Goal: Information Seeking & Learning: Learn about a topic

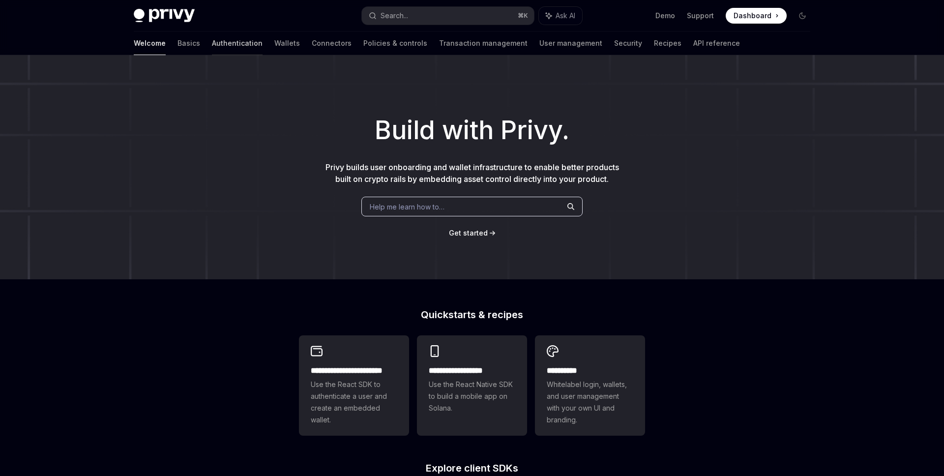
click at [212, 42] on link "Authentication" at bounding box center [237, 43] width 51 height 24
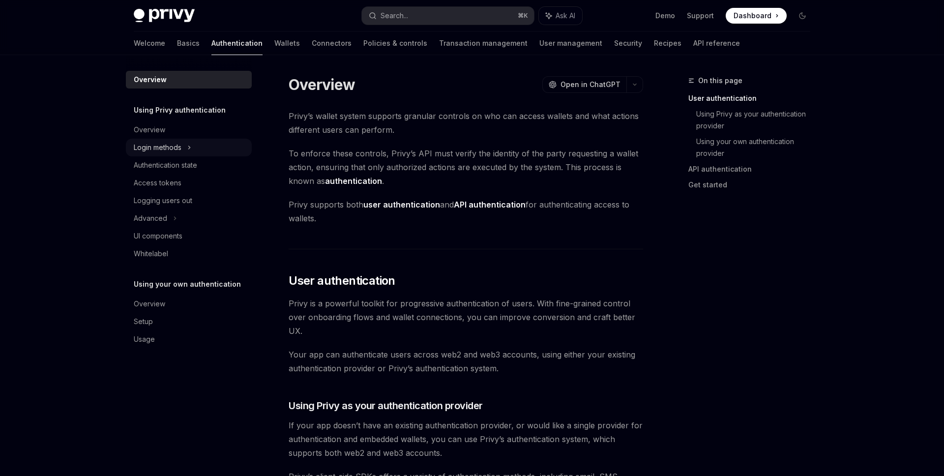
click at [178, 145] on div "Login methods" at bounding box center [158, 148] width 48 height 12
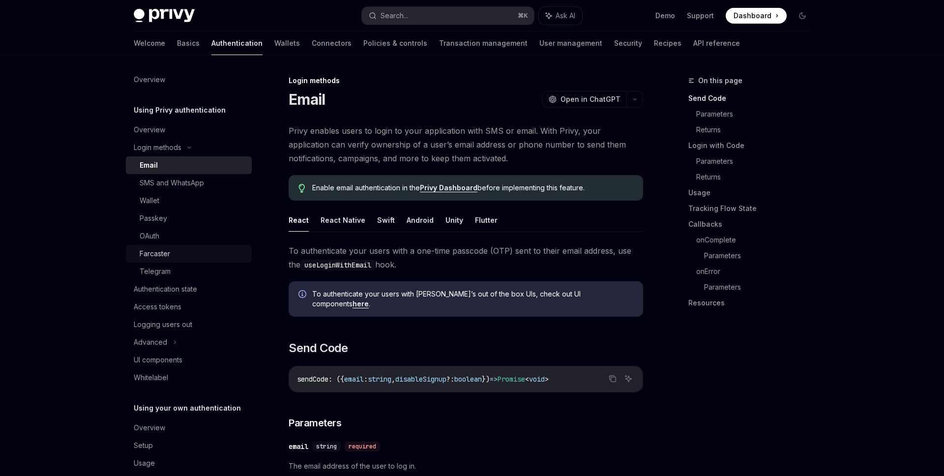
click at [199, 260] on link "Farcaster" at bounding box center [189, 254] width 126 height 18
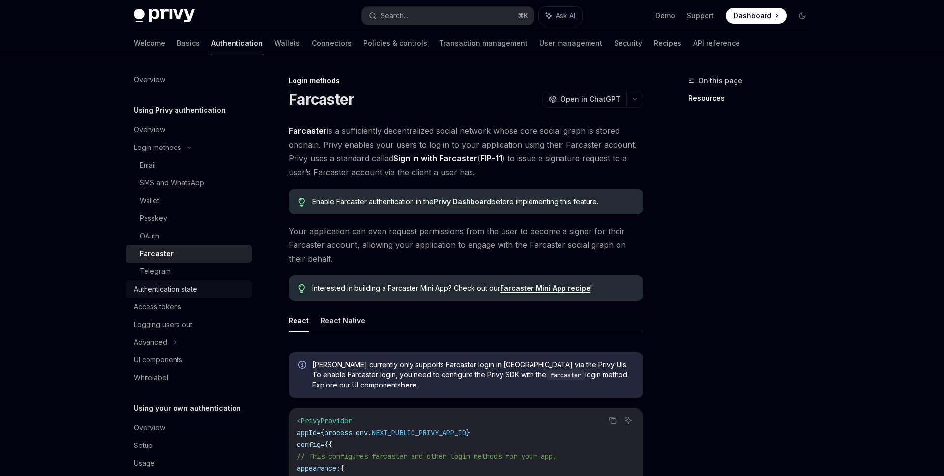
click at [195, 287] on div "Authentication state" at bounding box center [165, 289] width 63 height 12
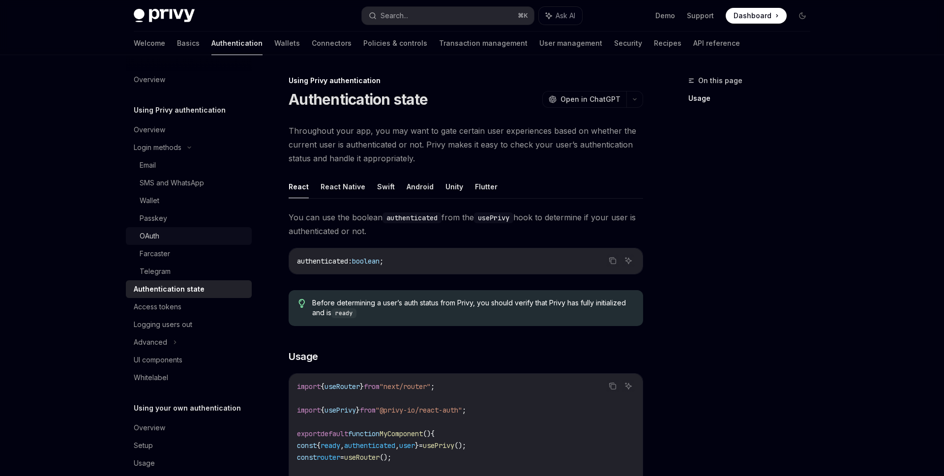
click at [195, 231] on div "OAuth" at bounding box center [193, 236] width 106 height 12
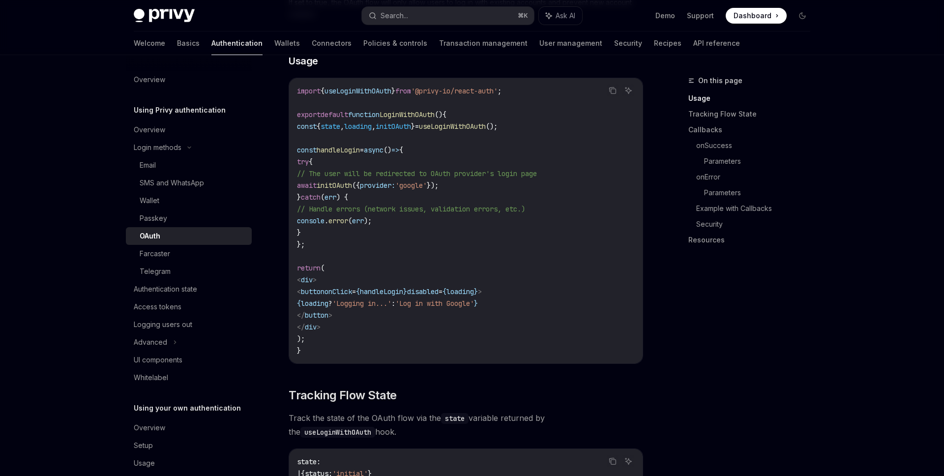
scroll to position [618, 0]
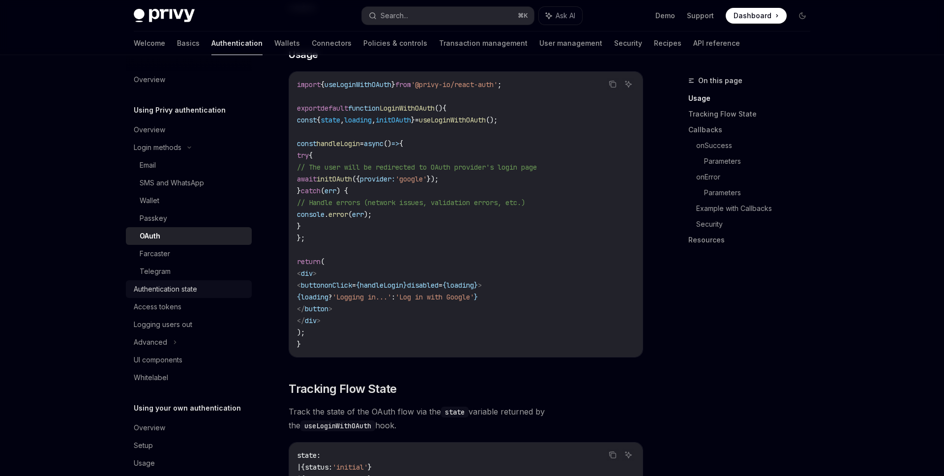
click at [193, 289] on div "Authentication state" at bounding box center [165, 289] width 63 height 12
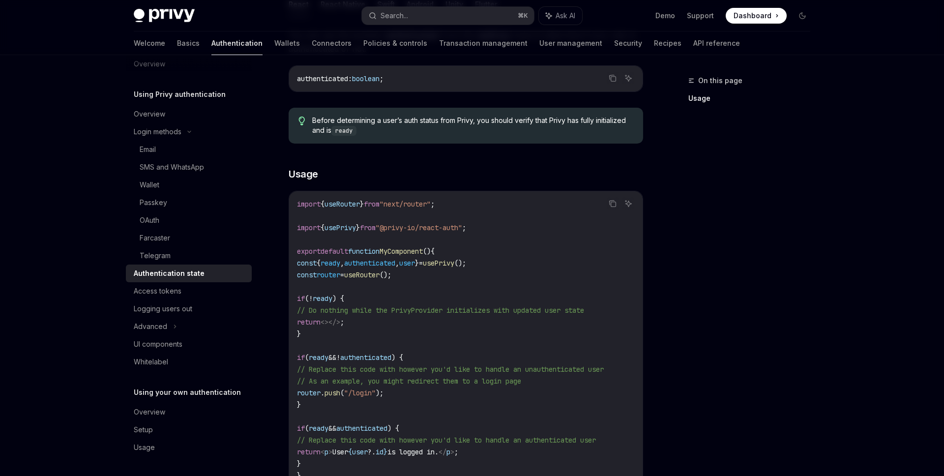
scroll to position [183, 0]
click at [193, 330] on div "Advanced" at bounding box center [189, 327] width 126 height 18
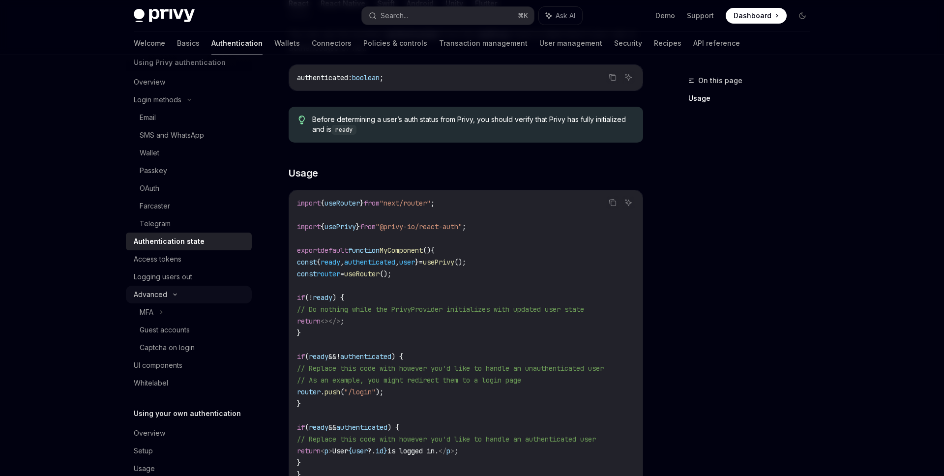
scroll to position [47, 0]
click at [193, 330] on div "Guest accounts" at bounding box center [193, 331] width 106 height 12
type textarea "*"
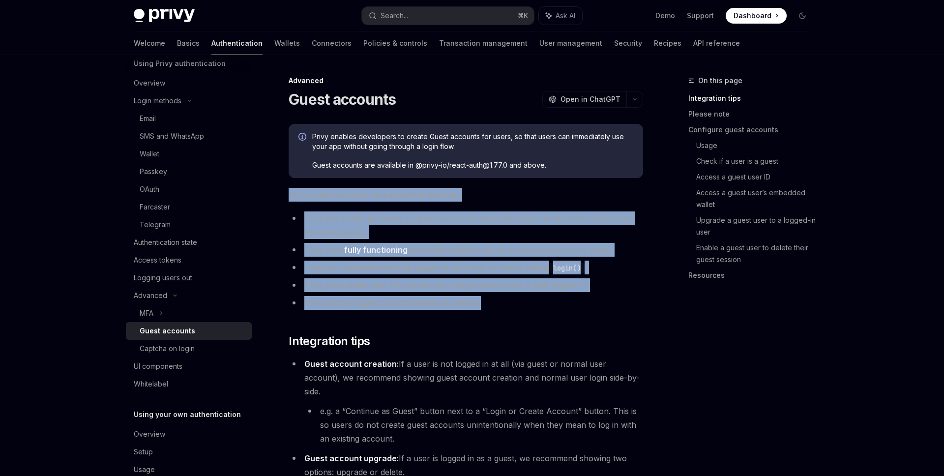
drag, startPoint x: 283, startPoint y: 196, endPoint x: 546, endPoint y: 296, distance: 282.0
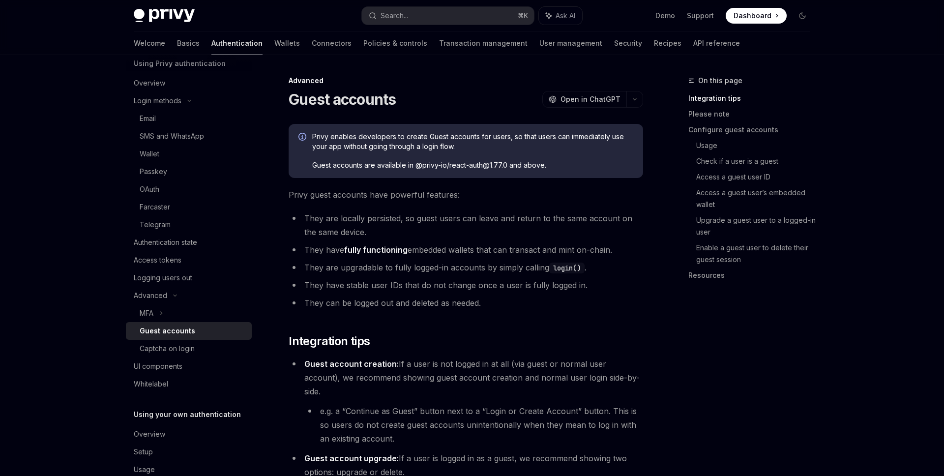
click at [529, 307] on li "They can be logged out and deleted as needed." at bounding box center [466, 303] width 354 height 14
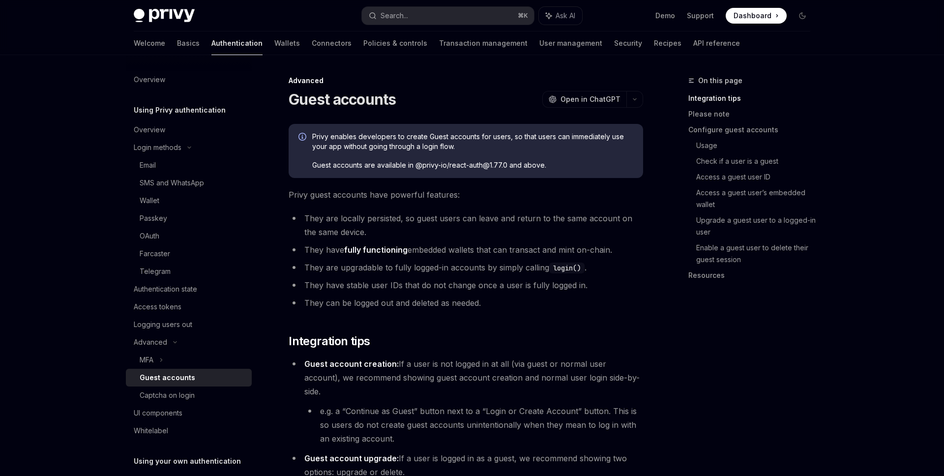
click at [634, 262] on li "They are upgradable to fully logged-in accounts by simply calling login() ." at bounding box center [466, 268] width 354 height 14
